Goal: Task Accomplishment & Management: Manage account settings

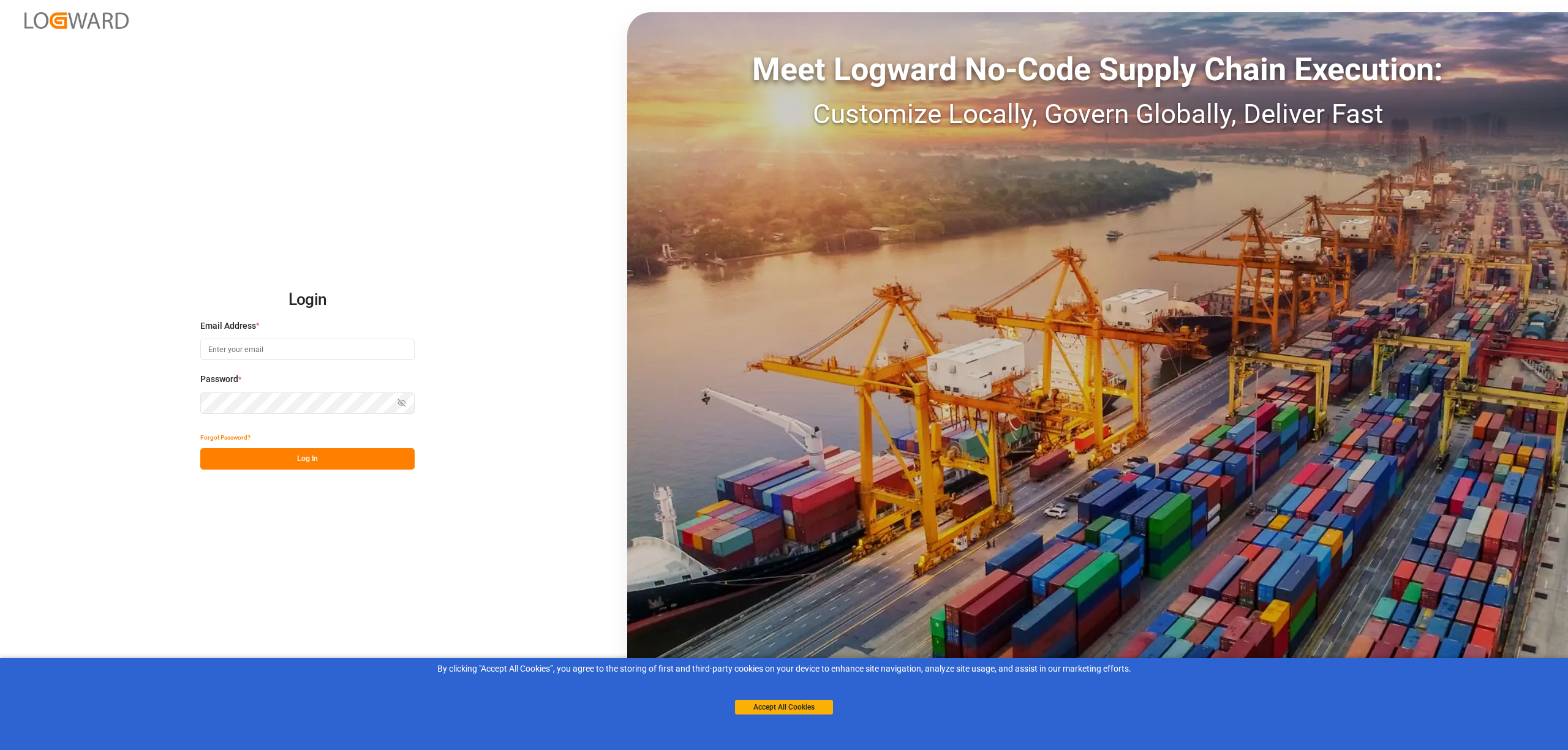
type input "[EMAIL_ADDRESS][PERSON_NAME][DOMAIN_NAME]"
click at [365, 446] on div "Forgot Password?" at bounding box center [307, 438] width 214 height 22
click at [364, 452] on button "Log In" at bounding box center [307, 458] width 214 height 22
